Goal: Task Accomplishment & Management: Use online tool/utility

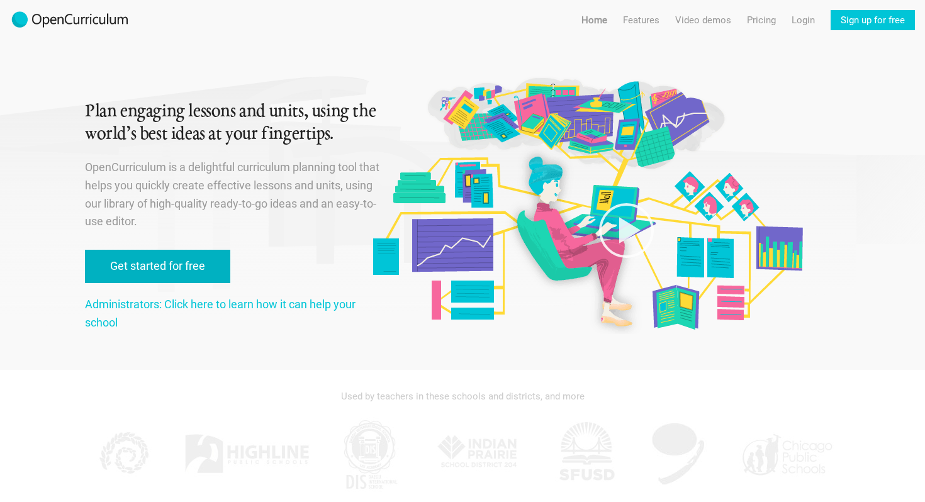
click at [200, 259] on link "Get started for free" at bounding box center [157, 266] width 145 height 33
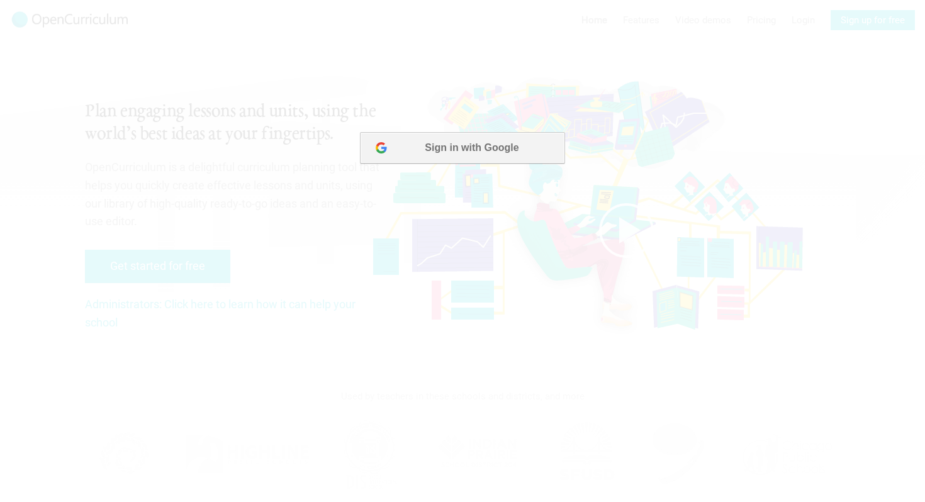
click at [427, 152] on button "Sign in with Google" at bounding box center [462, 147] width 205 height 31
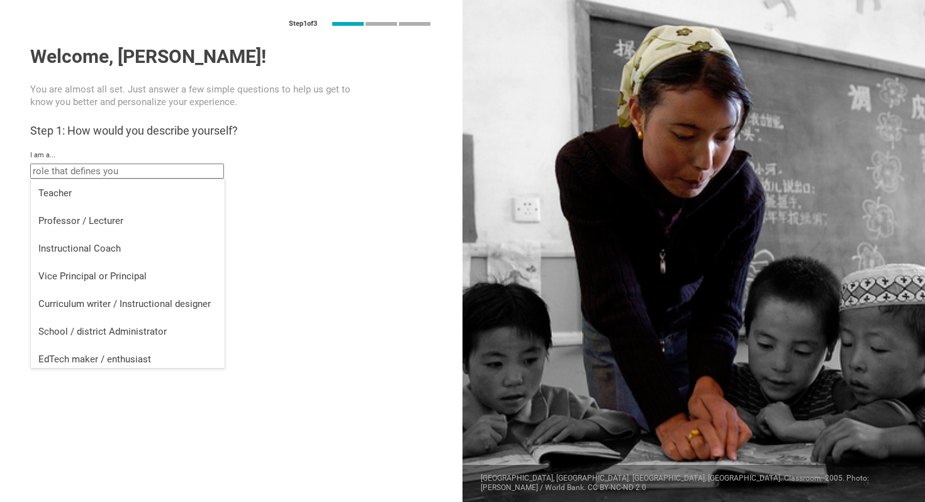
click at [166, 171] on input "text" at bounding box center [127, 171] width 194 height 15
click at [143, 191] on div "Teacher" at bounding box center [127, 193] width 179 height 13
type input "Teacher"
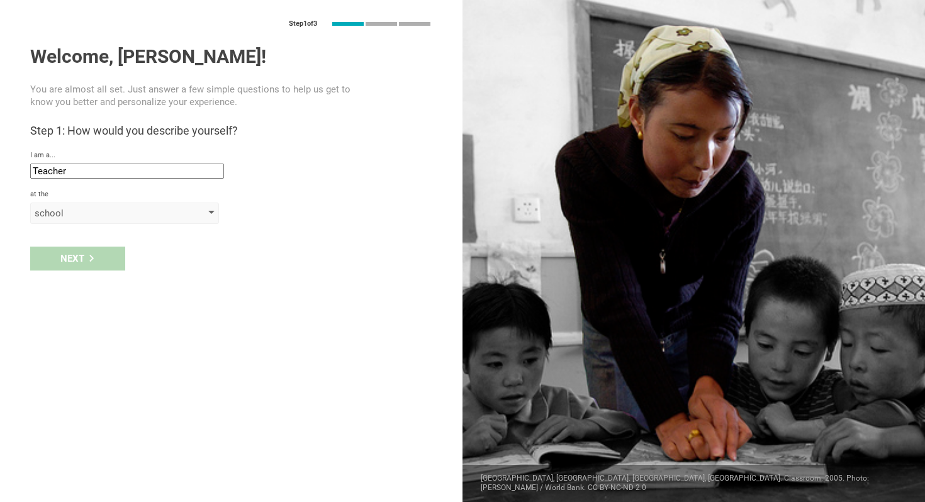
click at [113, 219] on div "school" at bounding box center [124, 213] width 189 height 21
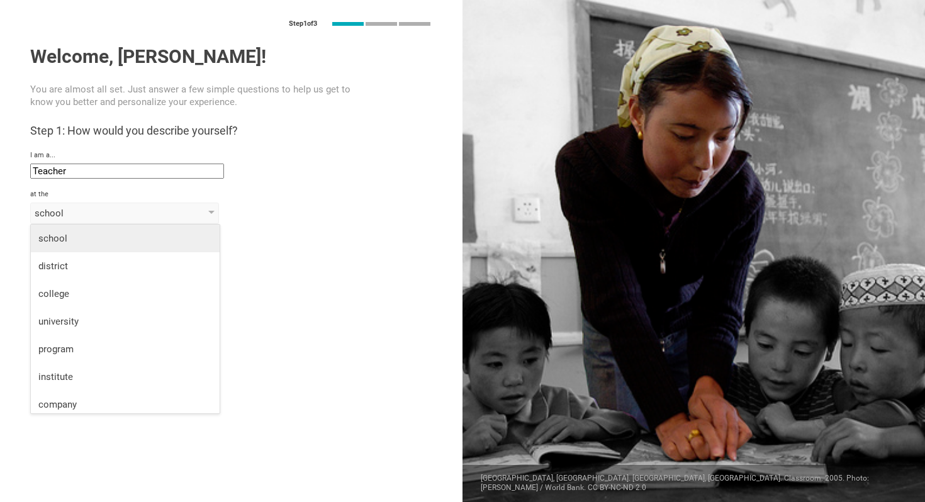
click at [104, 239] on div "school" at bounding box center [125, 238] width 174 height 13
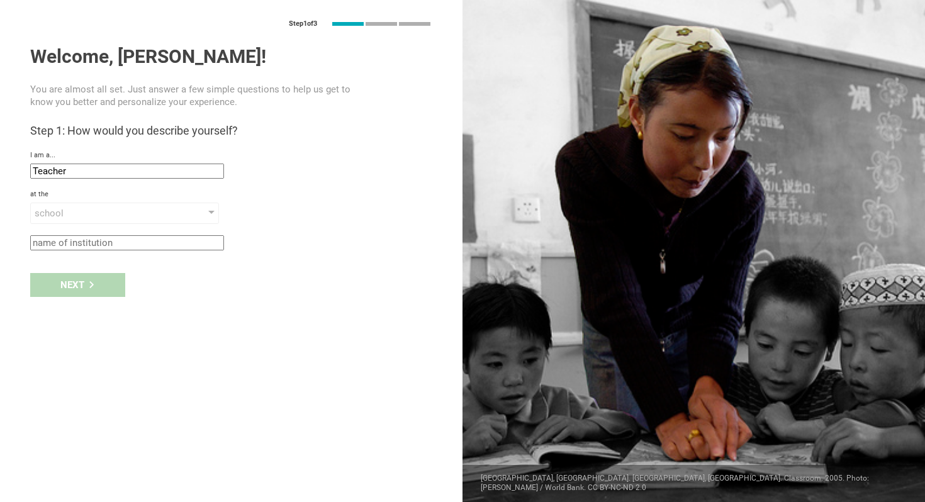
click at [91, 246] on input "text" at bounding box center [127, 242] width 194 height 15
type input "[GEOGRAPHIC_DATA]"
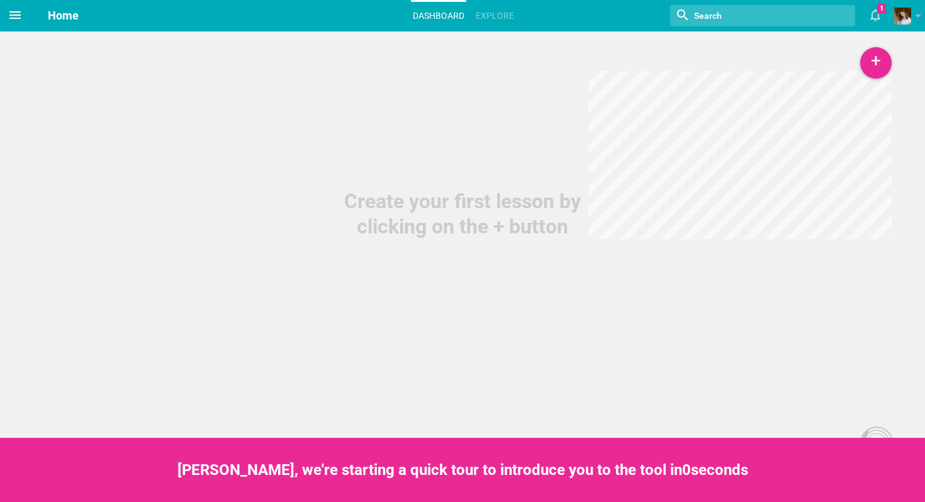
click at [9, 13] on icon at bounding box center [15, 15] width 15 height 15
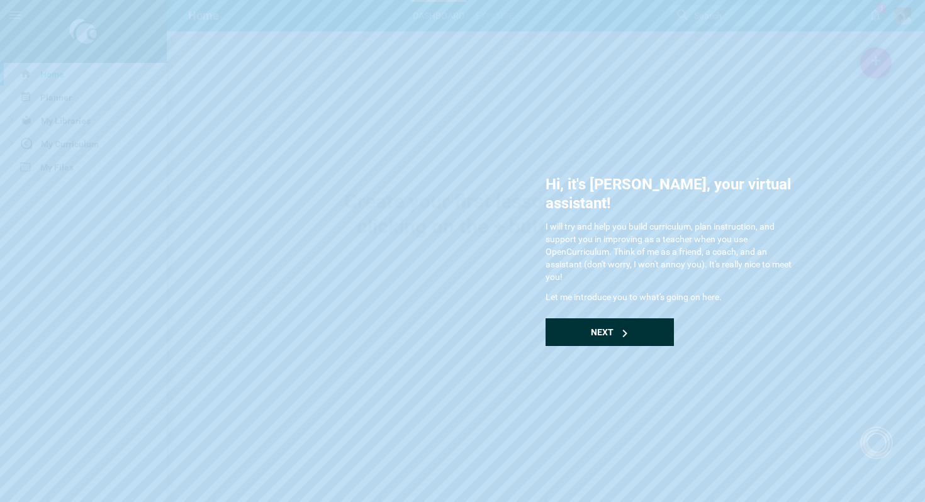
click at [607, 318] on div "Next" at bounding box center [610, 332] width 128 height 28
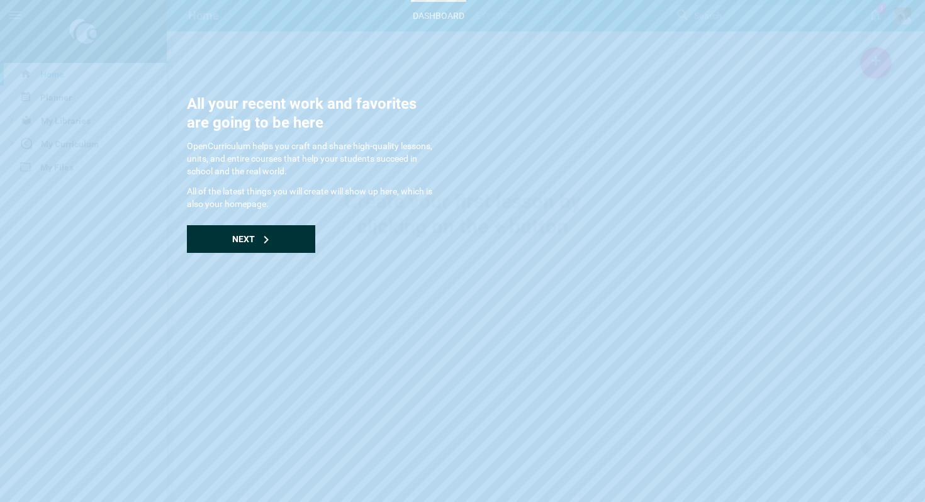
click at [306, 240] on div "Next" at bounding box center [251, 239] width 128 height 28
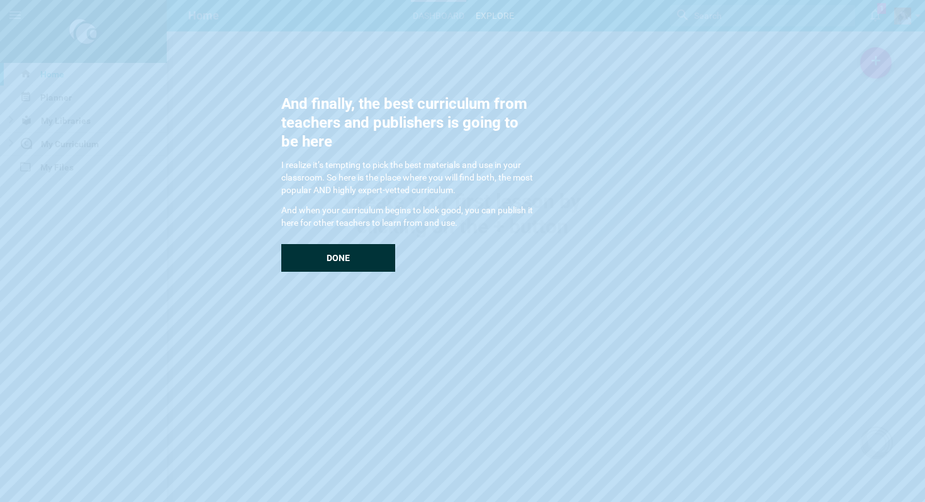
click at [315, 259] on div "Done" at bounding box center [338, 258] width 114 height 28
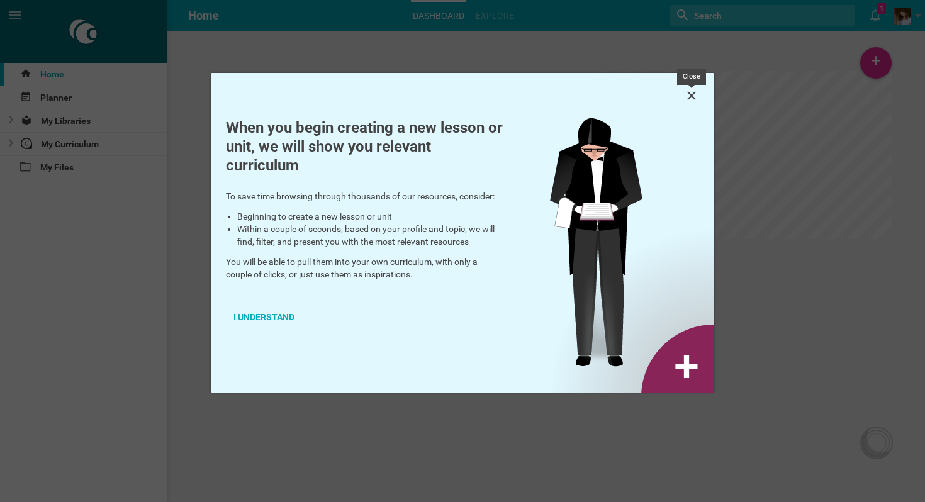
click at [693, 101] on icon at bounding box center [691, 95] width 15 height 15
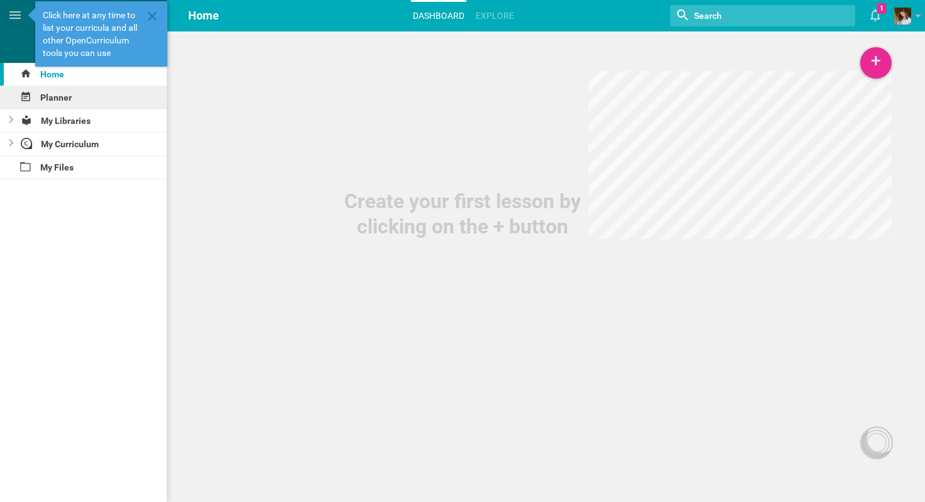
click at [61, 94] on div "Planner" at bounding box center [83, 97] width 167 height 23
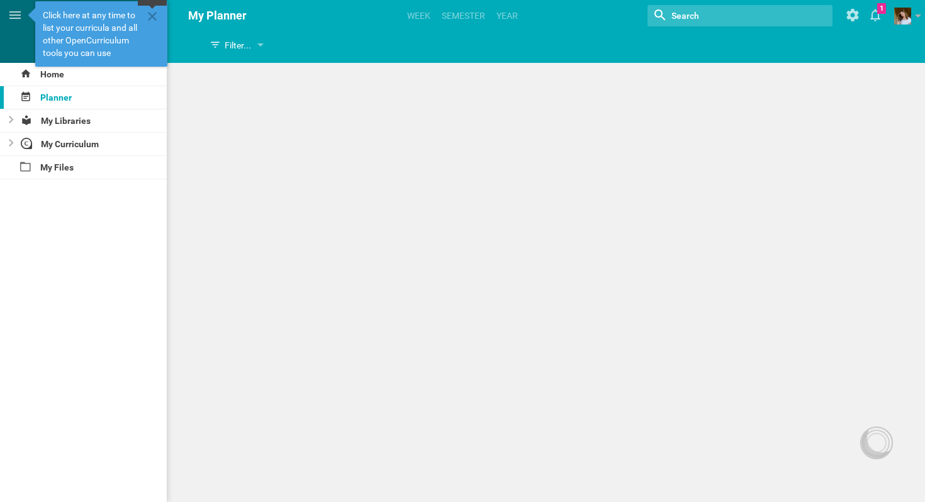
click at [149, 14] on icon at bounding box center [152, 16] width 15 height 15
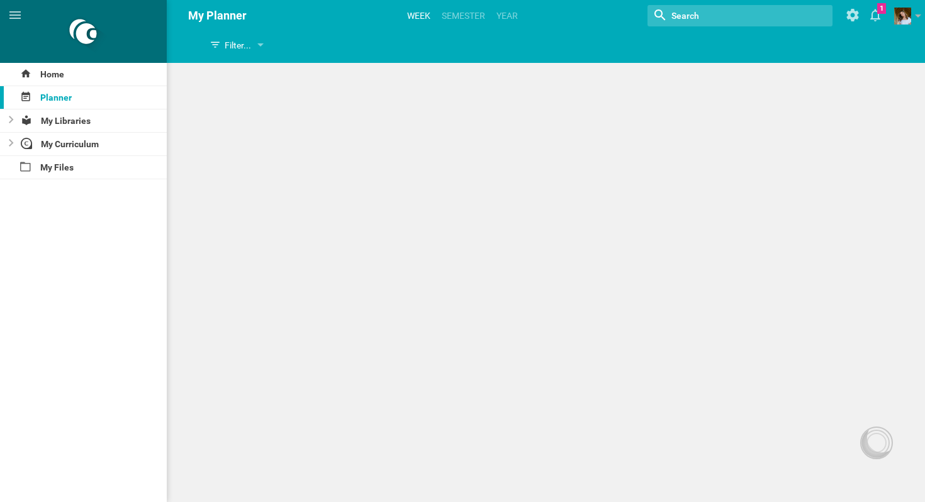
click at [422, 20] on link "Week" at bounding box center [418, 16] width 27 height 28
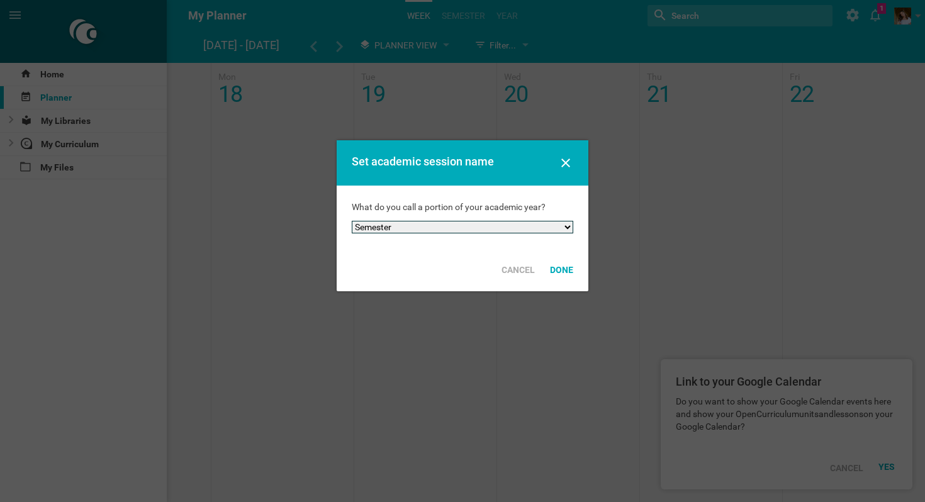
click at [563, 228] on select "Semester Term Quarter Session Period Trimester Other" at bounding box center [462, 227] width 221 height 13
select select "quarter"
click at [563, 271] on div "Done" at bounding box center [561, 270] width 38 height 28
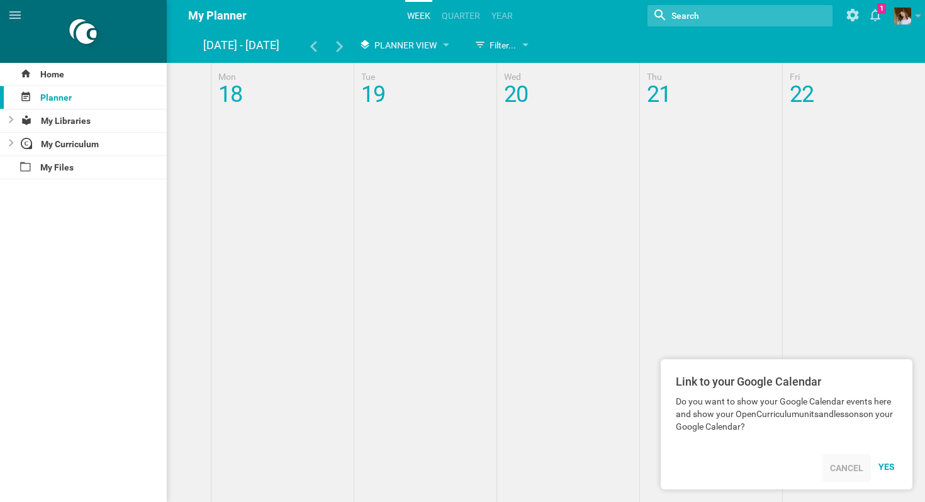
click at [858, 467] on div "Cancel" at bounding box center [846, 468] width 48 height 28
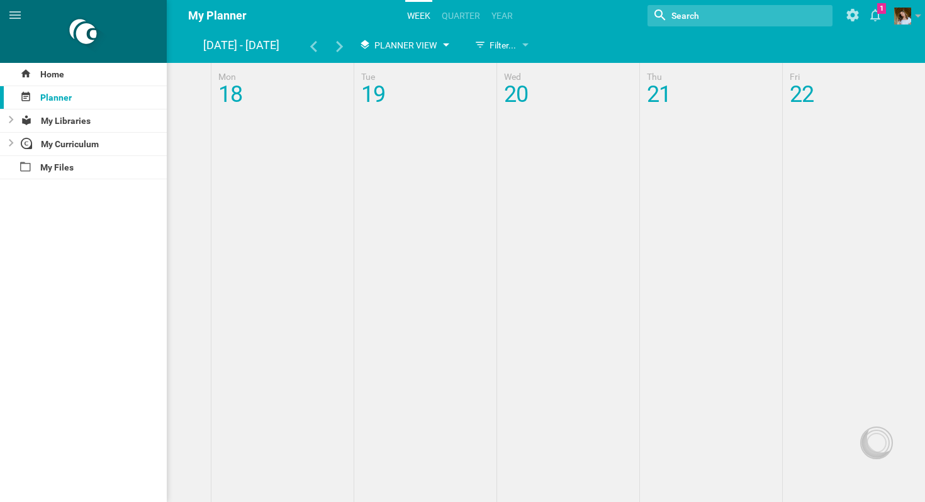
click at [444, 44] on div at bounding box center [446, 45] width 6 height 5
click at [444, 45] on div at bounding box center [446, 45] width 6 height 5
click at [288, 157] on div at bounding box center [549, 377] width 752 height 629
click at [849, 19] on icon at bounding box center [852, 15] width 23 height 30
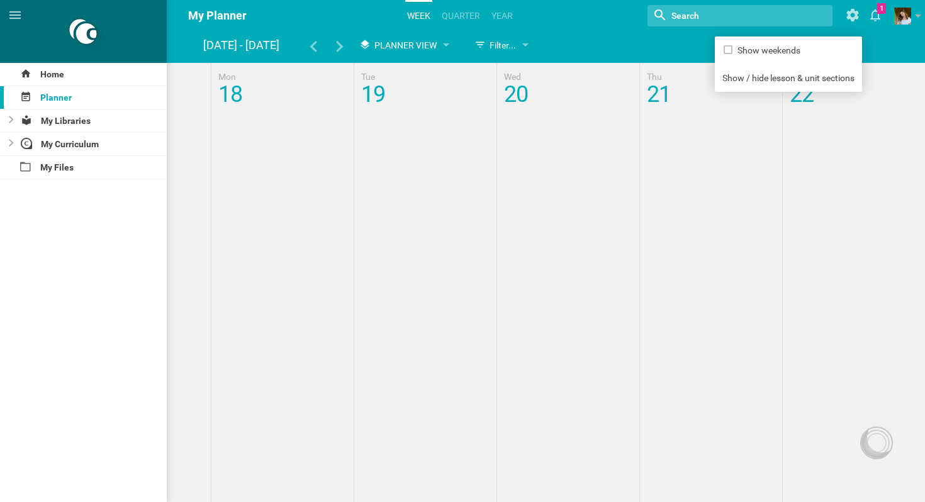
click at [427, 198] on div at bounding box center [549, 377] width 752 height 629
click at [395, 249] on div at bounding box center [549, 377] width 752 height 629
click at [335, 200] on div at bounding box center [549, 377] width 752 height 629
click at [855, 10] on icon at bounding box center [852, 15] width 23 height 30
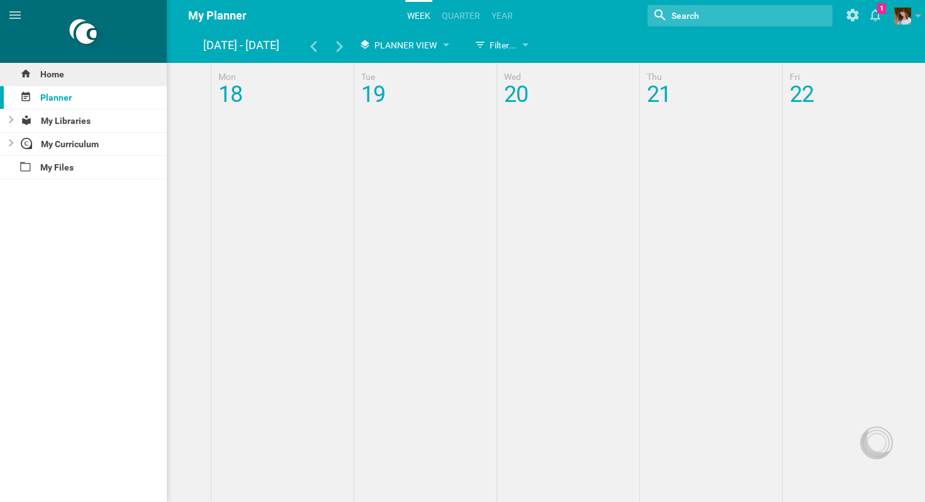
click at [62, 79] on div "Home" at bounding box center [83, 74] width 167 height 23
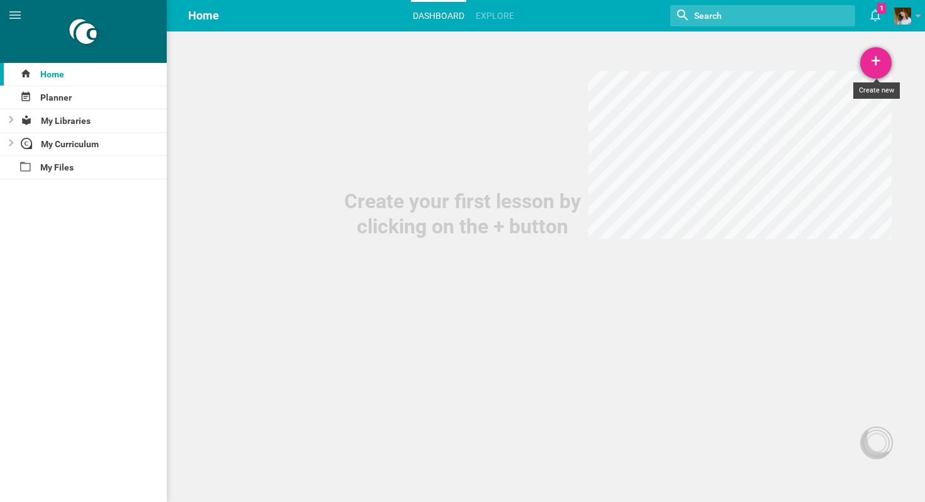
click at [873, 65] on div "+" at bounding box center [875, 62] width 31 height 31
click at [824, 157] on link "Course" at bounding box center [844, 153] width 94 height 28
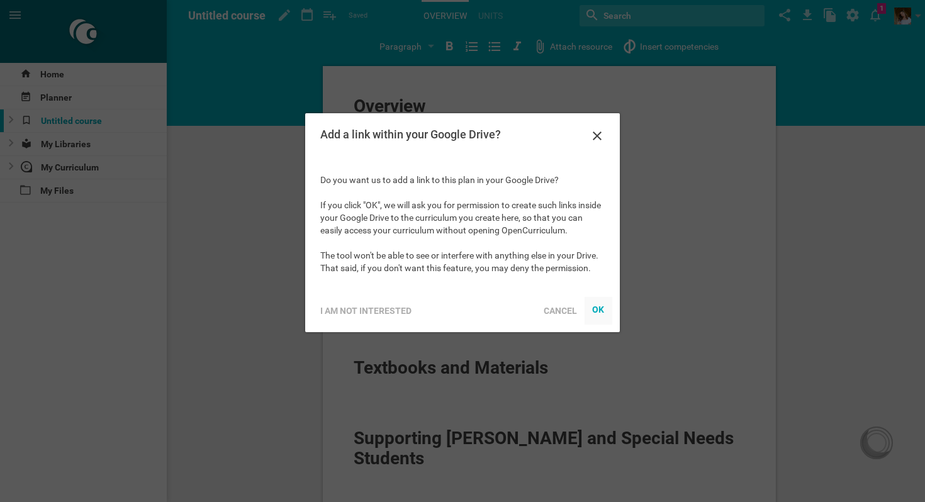
click at [598, 309] on div "OK" at bounding box center [598, 310] width 13 height 10
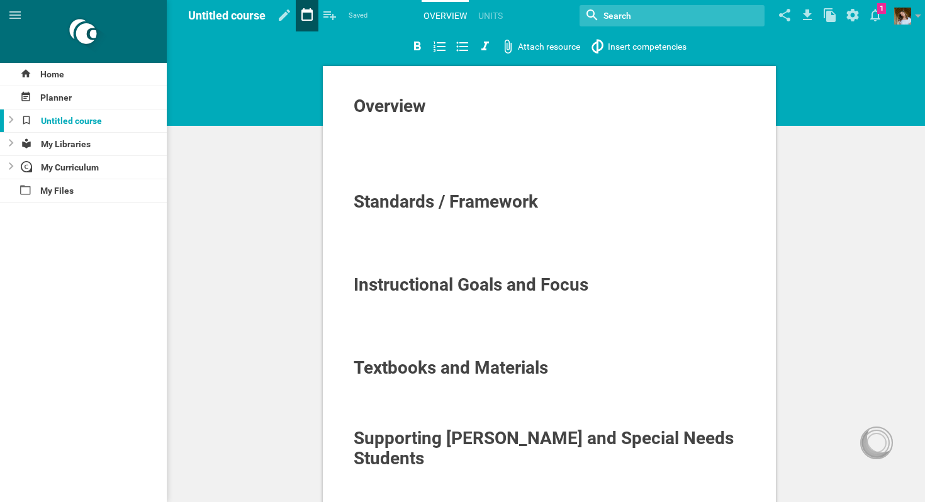
click at [298, 13] on icon at bounding box center [307, 15] width 23 height 30
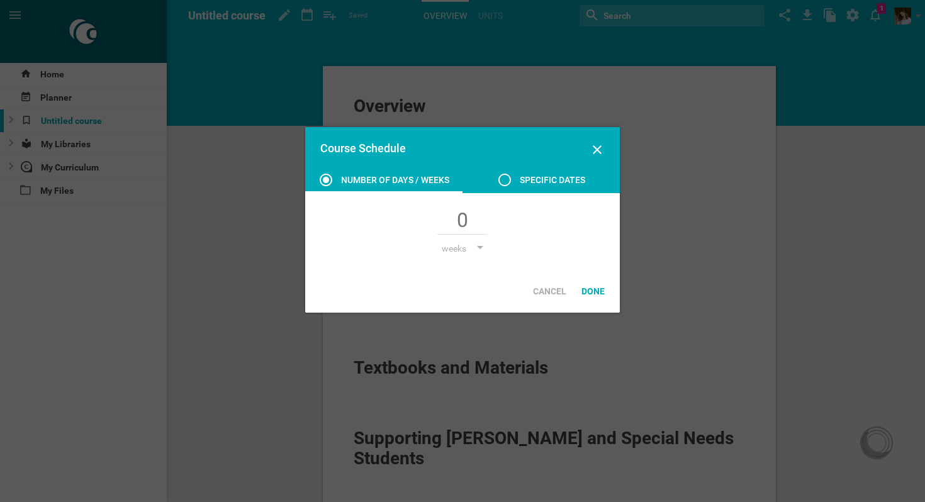
click at [514, 179] on div "Specific dates" at bounding box center [541, 179] width 88 height 15
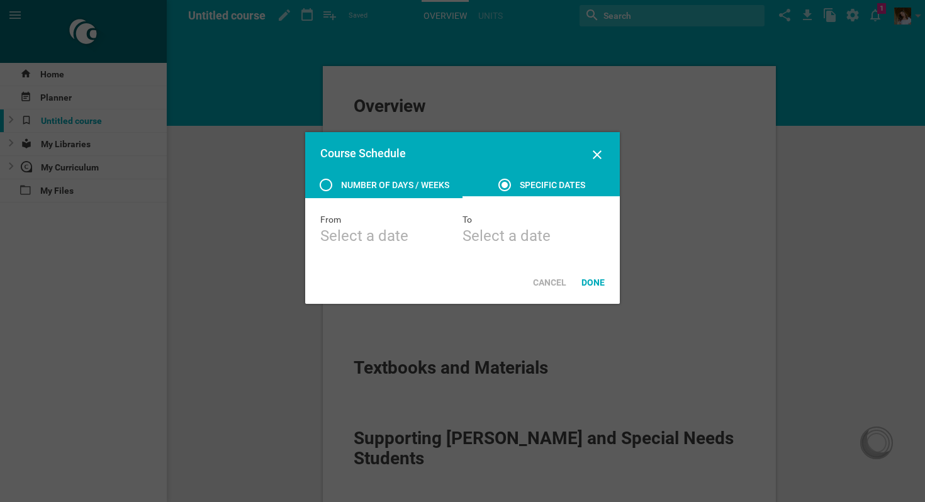
click at [367, 186] on div "Number of days / weeks" at bounding box center [395, 184] width 108 height 15
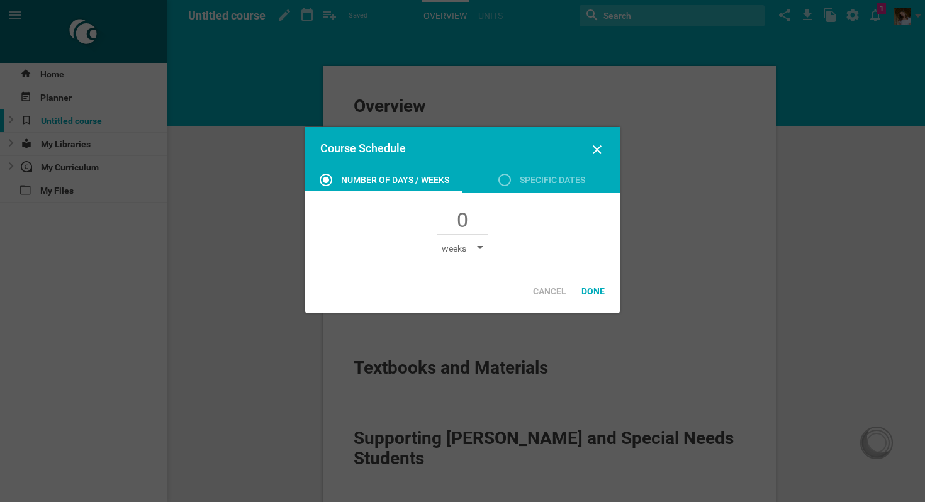
click at [464, 245] on div "weeks" at bounding box center [454, 248] width 25 height 13
click at [598, 144] on icon at bounding box center [597, 149] width 15 height 15
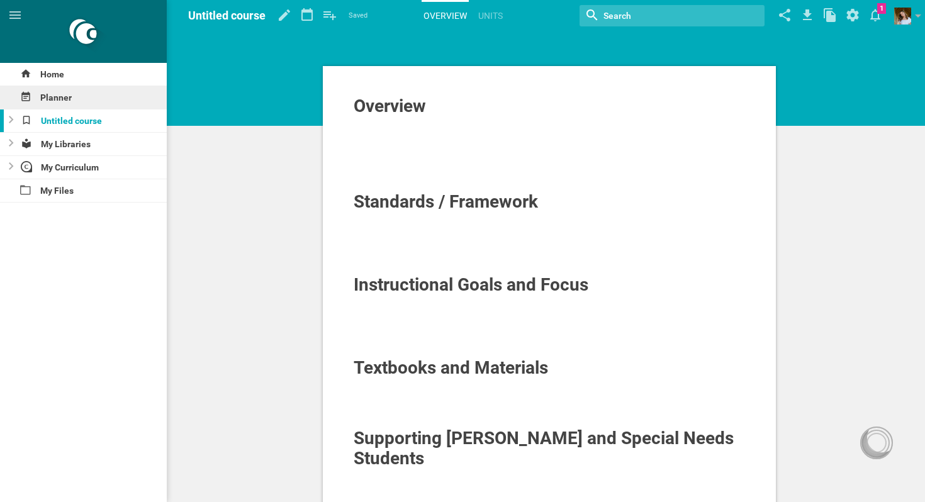
click at [40, 95] on div "Planner" at bounding box center [83, 97] width 167 height 23
